Goal: Transaction & Acquisition: Purchase product/service

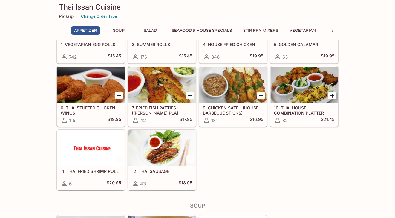
scroll to position [75, 0]
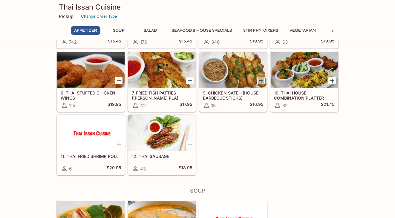
click at [261, 80] on icon "Add 9. CHICKEN SATEH (HOUSE BARBECUE STICKS)" at bounding box center [261, 81] width 4 height 4
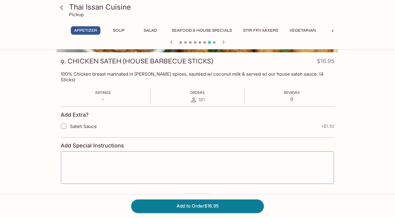
scroll to position [95, 0]
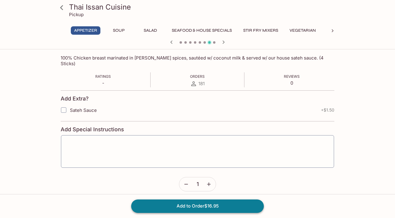
click at [208, 207] on button "Add to Order $16.95" at bounding box center [197, 205] width 133 height 13
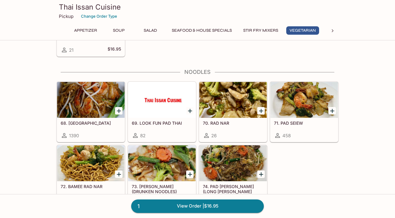
scroll to position [1004, 0]
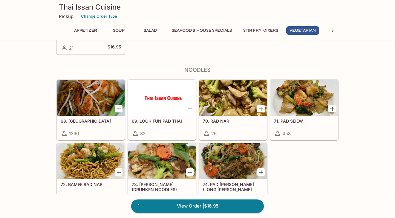
click at [89, 121] on h5 "68. [GEOGRAPHIC_DATA]" at bounding box center [91, 120] width 60 height 5
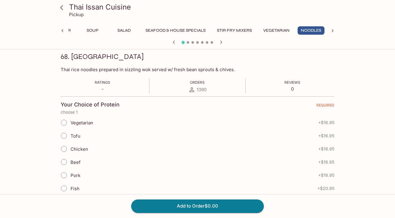
scroll to position [96, 0]
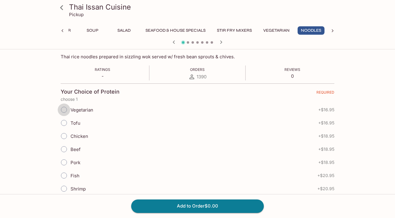
click at [65, 109] on input "Vegetarian" at bounding box center [64, 109] width 13 height 13
radio input "true"
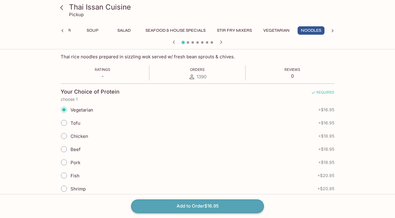
click at [183, 207] on button "Add to Order $16.95" at bounding box center [197, 205] width 133 height 13
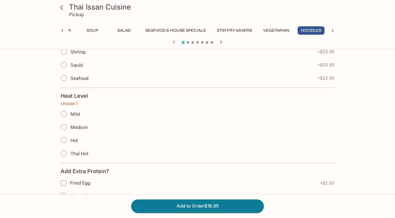
scroll to position [249, 0]
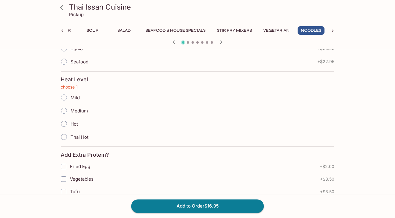
click at [63, 98] on input "Mild" at bounding box center [64, 97] width 13 height 13
radio input "true"
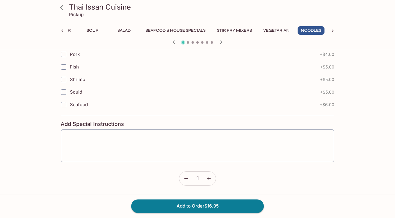
scroll to position [425, 0]
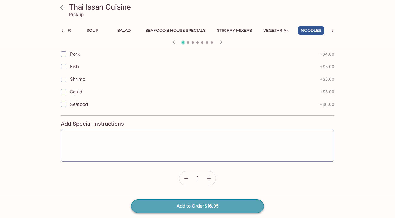
click at [178, 207] on button "Add to Order $16.95" at bounding box center [197, 205] width 133 height 13
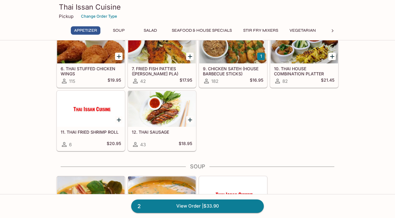
scroll to position [125, 0]
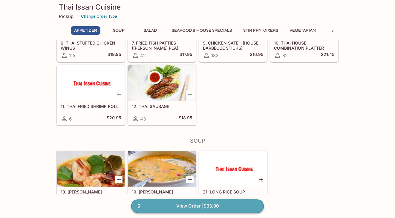
click at [192, 206] on link "2 View Order | $33.90" at bounding box center [197, 205] width 133 height 13
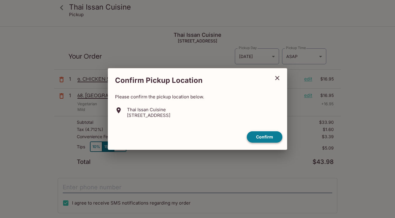
click at [265, 137] on button "Confirm" at bounding box center [265, 137] width 36 height 12
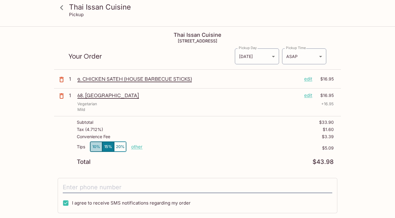
click at [95, 148] on button "10%" at bounding box center [96, 147] width 12 height 10
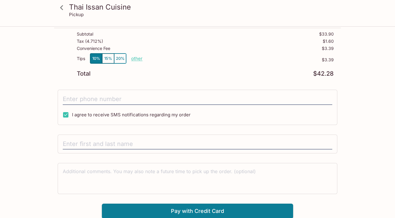
scroll to position [89, 0]
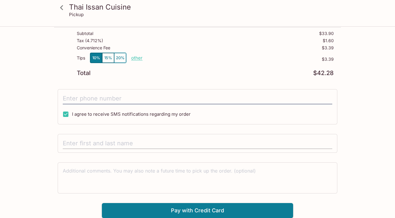
click at [92, 144] on input "text" at bounding box center [198, 143] width 270 height 11
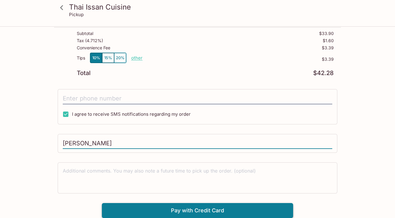
type input "[PERSON_NAME]"
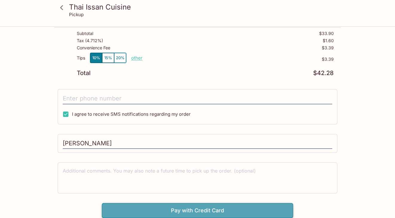
click at [122, 212] on button "Pay with Credit Card" at bounding box center [197, 210] width 191 height 15
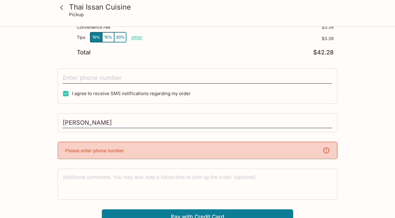
scroll to position [116, 0]
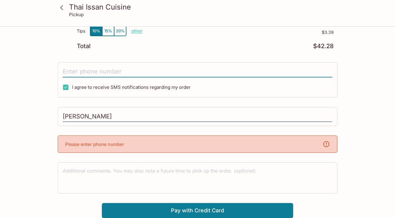
click at [82, 72] on input "tel" at bounding box center [198, 71] width 270 height 11
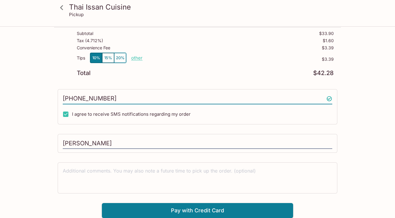
scroll to position [89, 0]
type input "[PHONE_NUMBER]"
click at [136, 211] on button "Pay with Credit Card" at bounding box center [197, 210] width 191 height 15
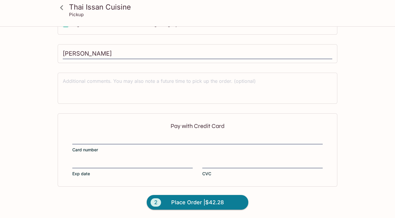
scroll to position [179, 0]
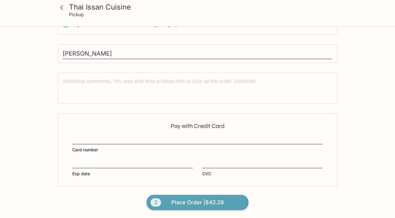
click at [196, 202] on span "Place Order | $42.28" at bounding box center [197, 203] width 53 height 10
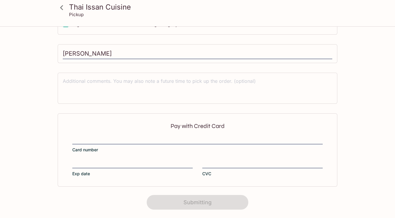
scroll to position [129, 0]
